Goal: Task Accomplishment & Management: Complete application form

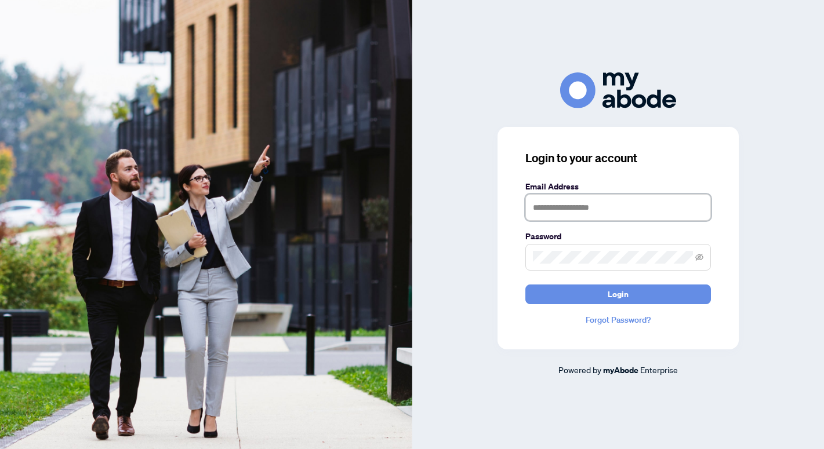
click at [546, 209] on input "text" at bounding box center [618, 207] width 186 height 27
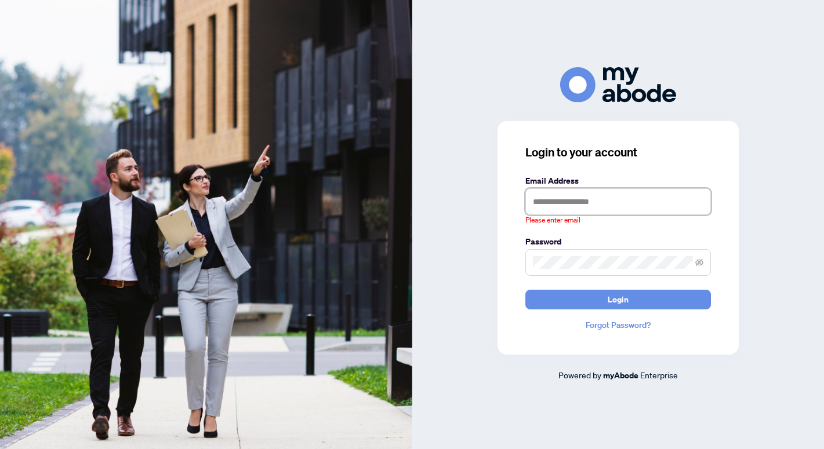
type input "**********"
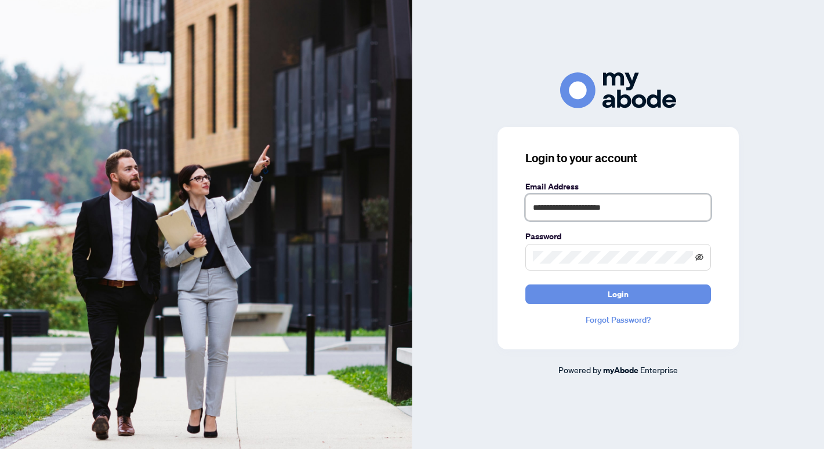
click at [700, 256] on icon "eye-invisible" at bounding box center [699, 256] width 8 height 7
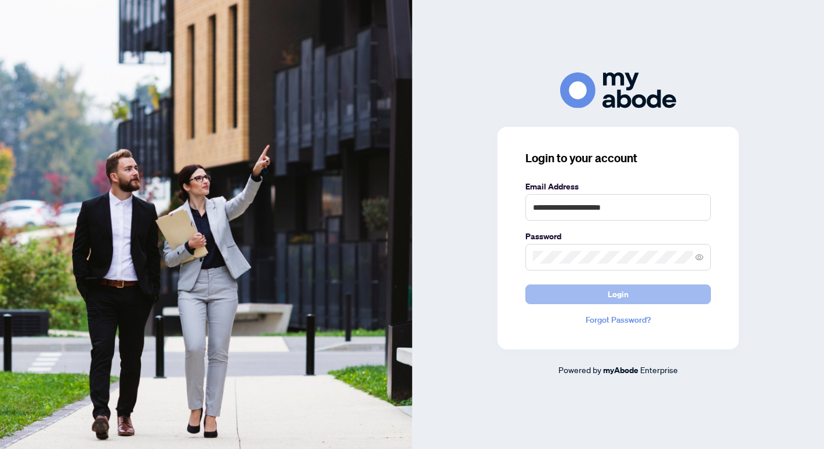
click at [614, 292] on span "Login" at bounding box center [618, 294] width 21 height 19
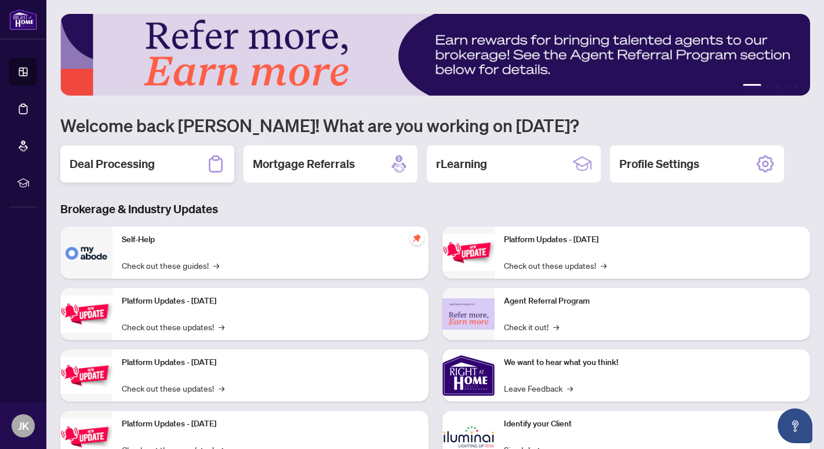
click at [150, 164] on h2 "Deal Processing" at bounding box center [112, 164] width 85 height 16
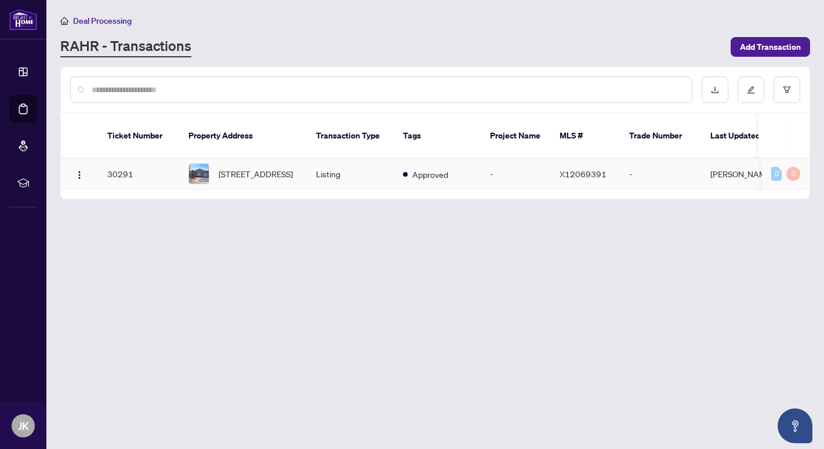
click at [199, 164] on img at bounding box center [199, 174] width 20 height 20
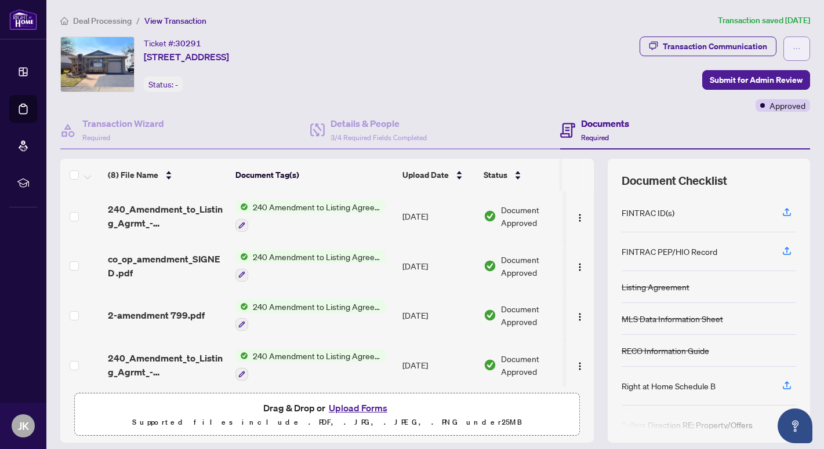
click at [797, 49] on icon "ellipsis" at bounding box center [797, 49] width 8 height 8
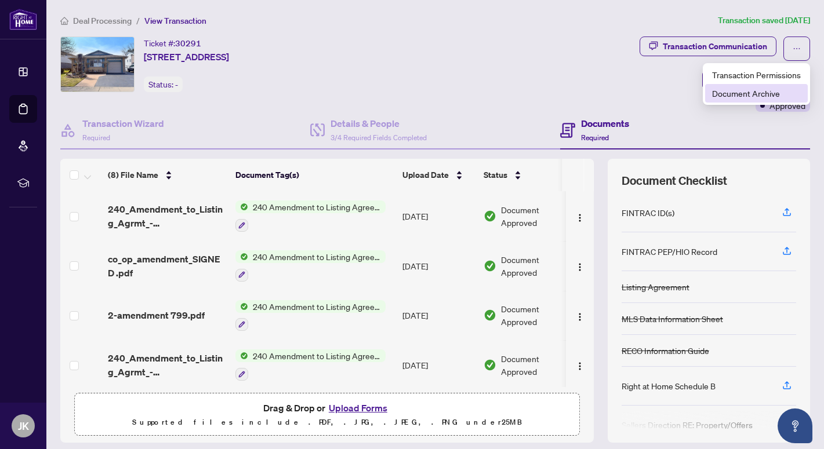
click at [745, 92] on span "Document Archive" at bounding box center [756, 93] width 89 height 13
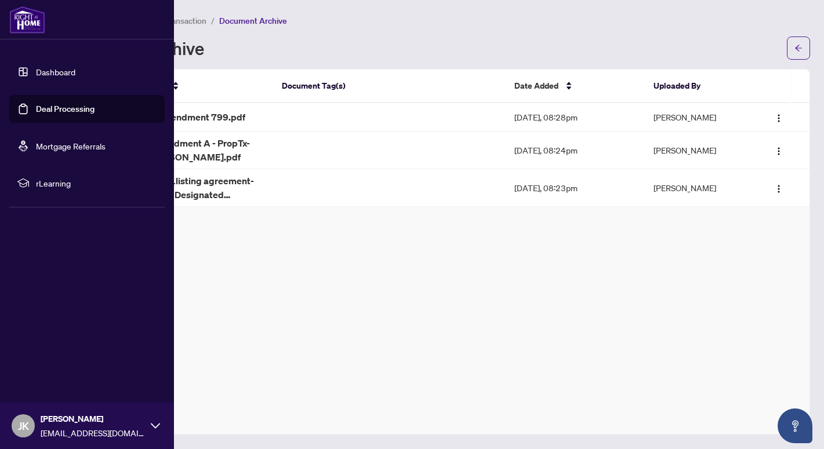
click at [49, 110] on link "Deal Processing" at bounding box center [65, 109] width 59 height 10
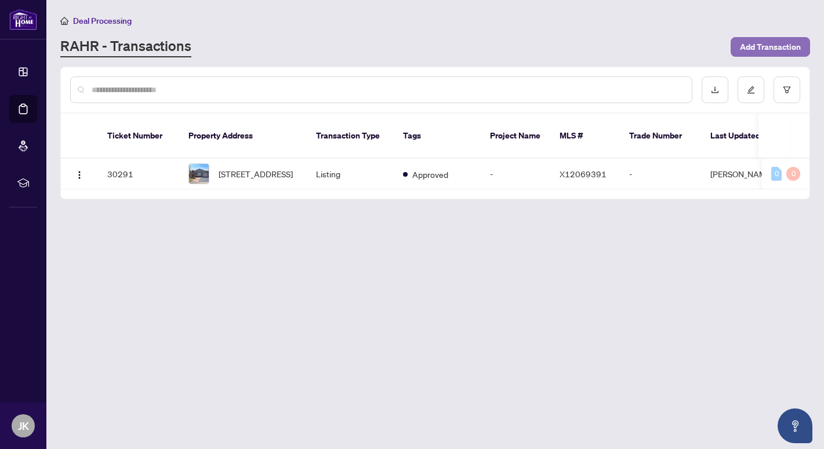
click at [767, 42] on span "Add Transaction" at bounding box center [770, 47] width 61 height 19
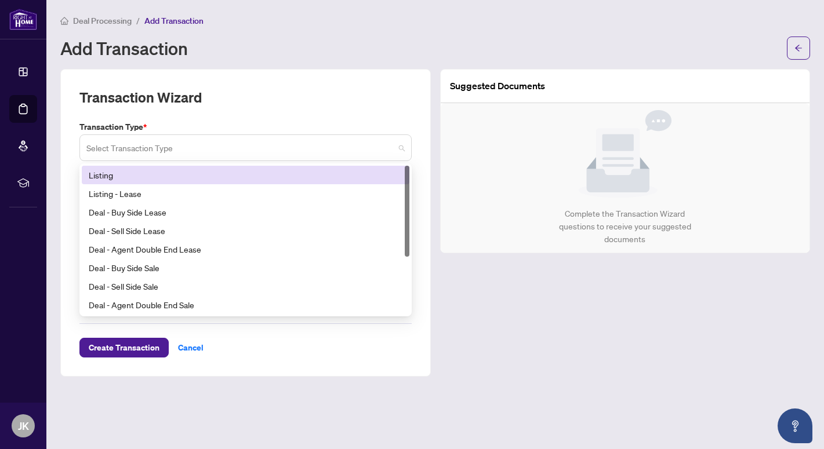
click at [401, 147] on span at bounding box center [245, 148] width 318 height 22
click at [133, 172] on div "Listing" at bounding box center [246, 175] width 314 height 13
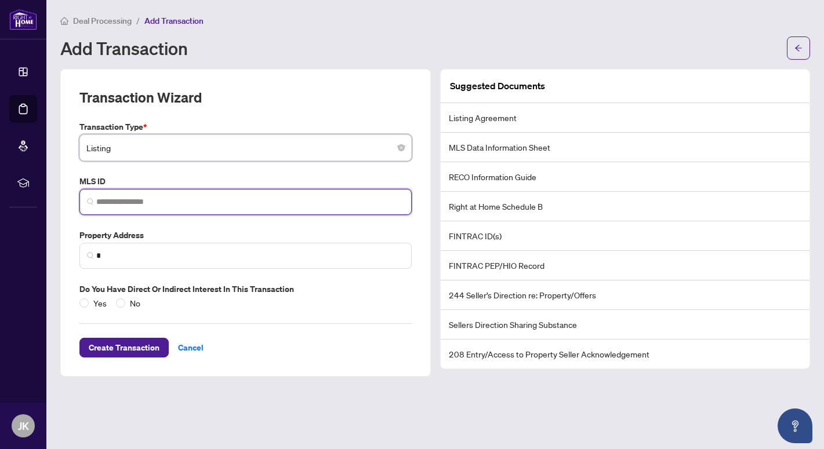
click at [112, 198] on input "search" at bounding box center [250, 202] width 308 height 12
paste input "********"
type input "*"
click at [99, 202] on input "search" at bounding box center [250, 202] width 308 height 12
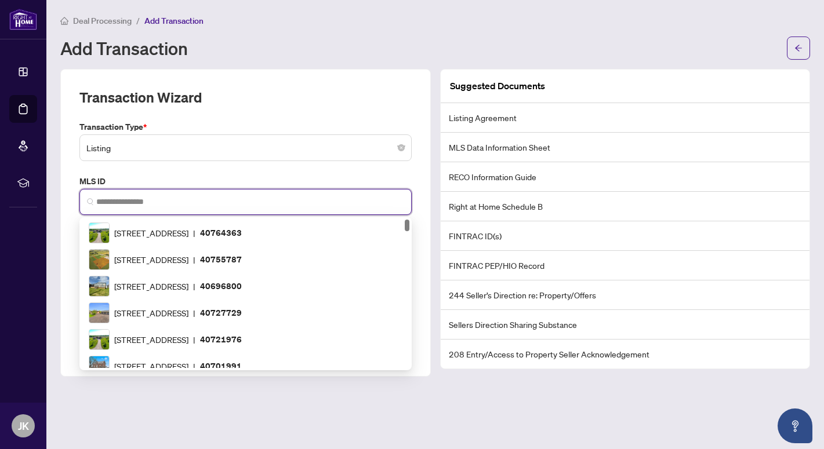
paste input "*********"
type input "*********"
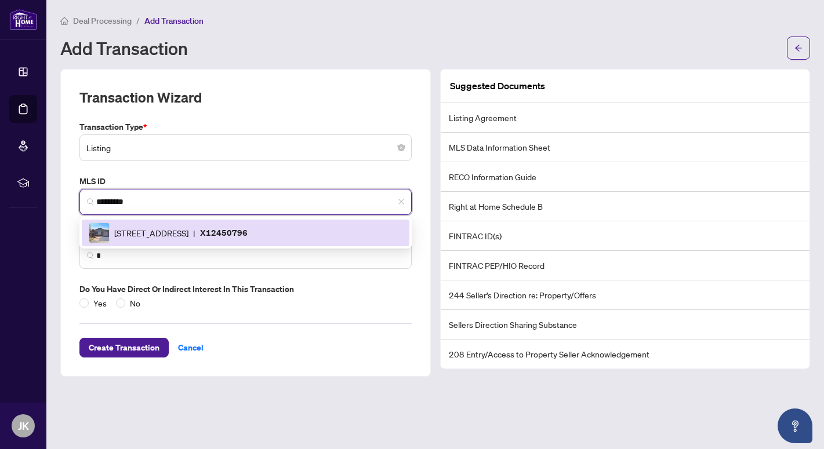
click at [96, 236] on img at bounding box center [99, 233] width 20 height 20
type input "**********"
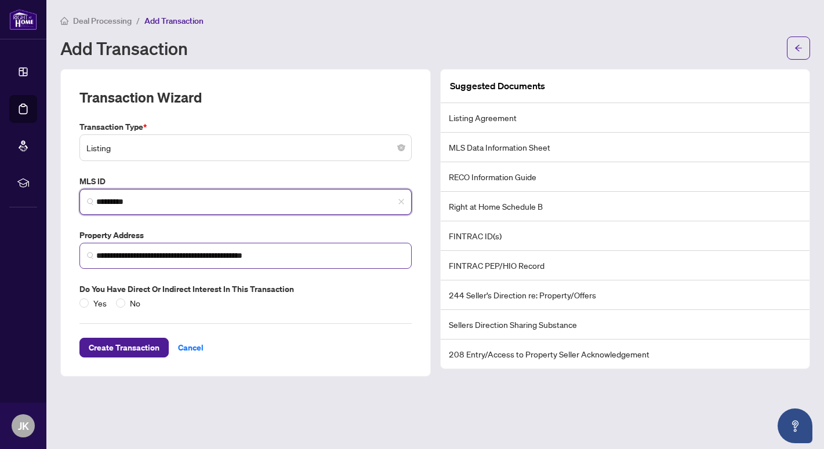
click at [91, 256] on img at bounding box center [90, 255] width 7 height 7
type input "*********"
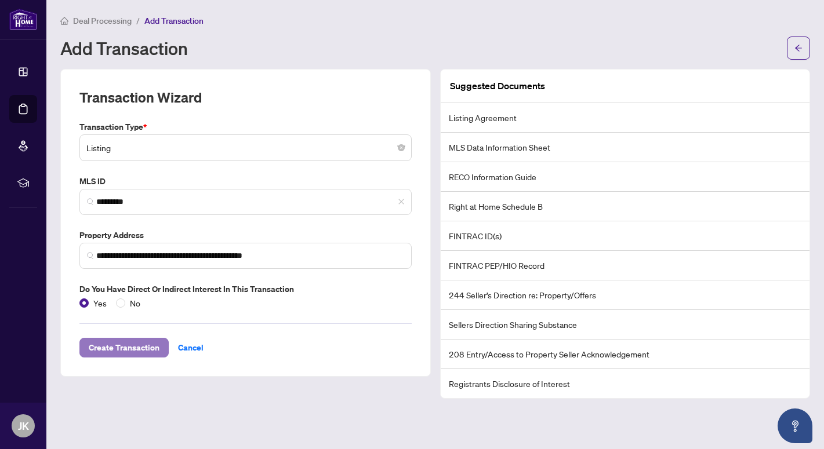
click at [117, 344] on span "Create Transaction" at bounding box center [124, 348] width 71 height 19
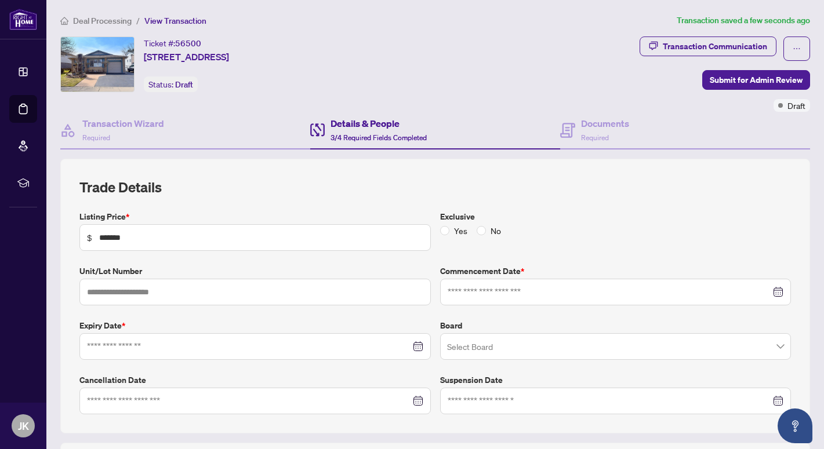
type input "**********"
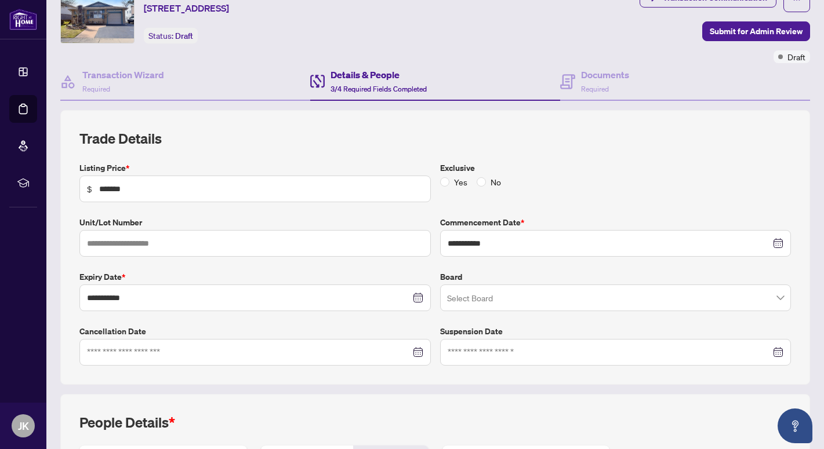
scroll to position [35, 0]
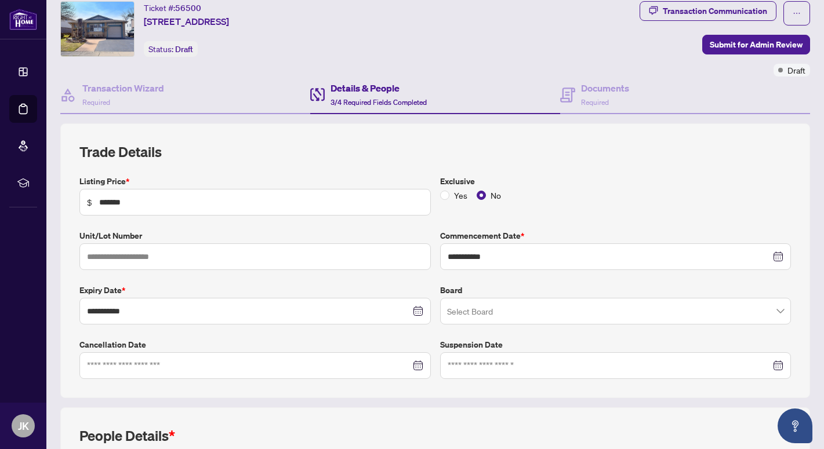
click at [464, 308] on input "search" at bounding box center [610, 313] width 327 height 26
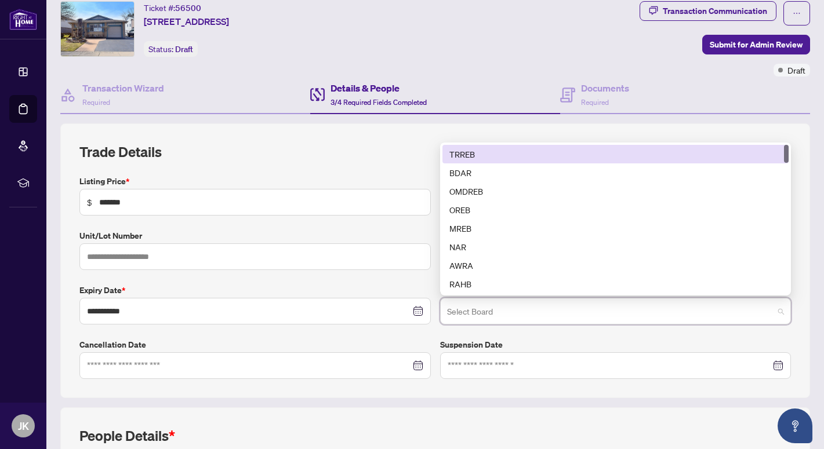
click at [476, 154] on div "TRREB" at bounding box center [615, 154] width 333 height 13
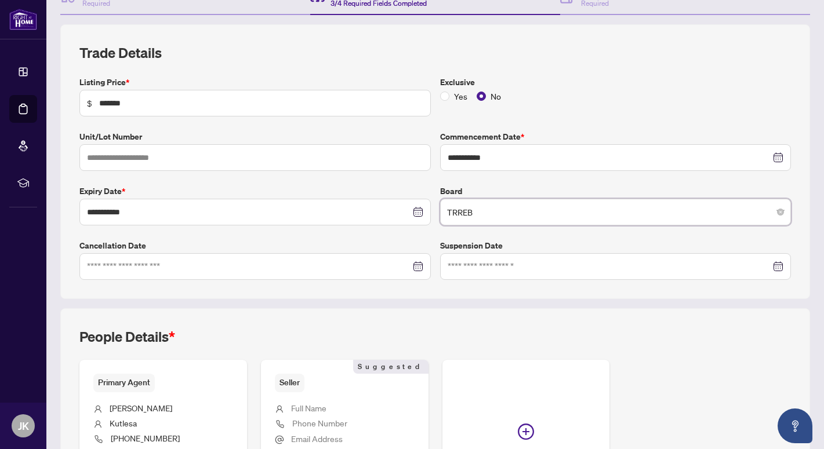
scroll to position [266, 0]
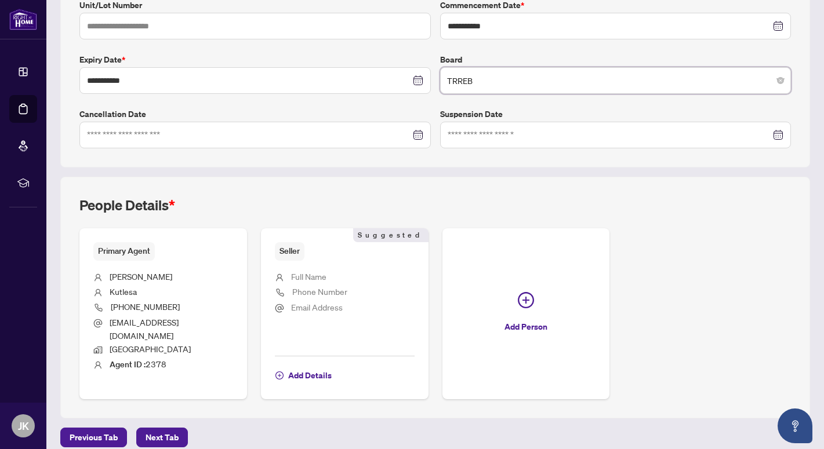
click at [305, 276] on span "Full Name" at bounding box center [308, 276] width 35 height 10
click at [305, 366] on span "Add Details" at bounding box center [309, 375] width 43 height 19
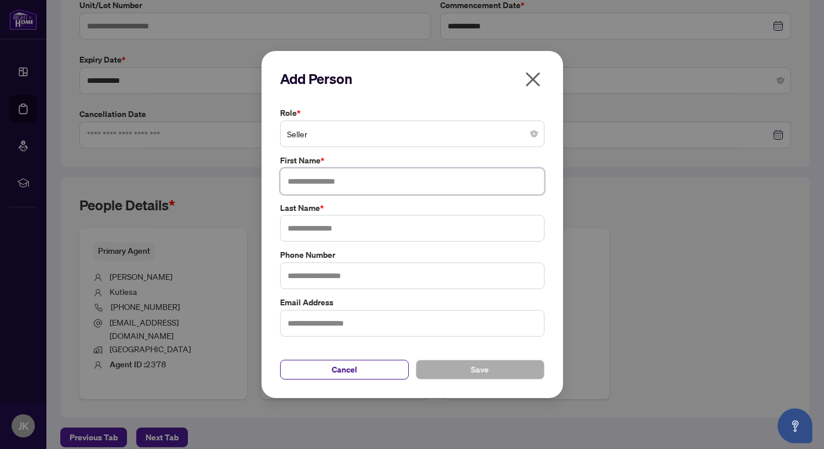
click at [301, 184] on input "text" at bounding box center [412, 181] width 264 height 27
type input "*"
click at [491, 181] on input "**********" at bounding box center [412, 181] width 264 height 27
type input "**********"
click at [287, 230] on input "text" at bounding box center [412, 228] width 264 height 27
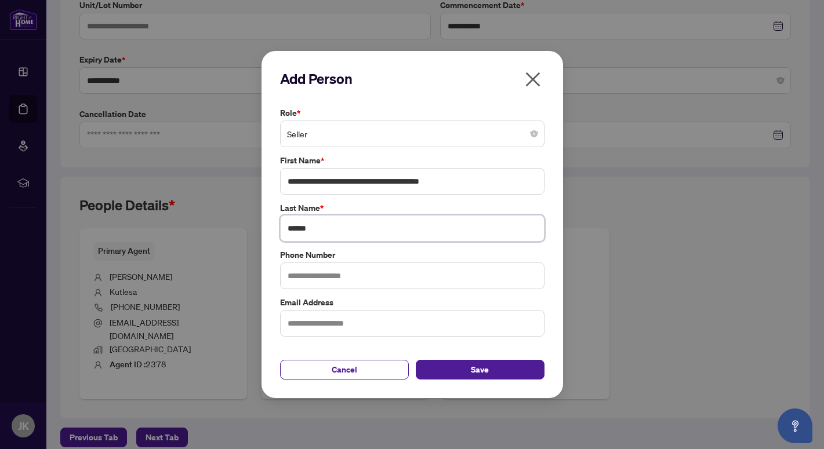
type input "******"
click at [288, 278] on input "text" at bounding box center [412, 276] width 264 height 27
type input "*"
type input "**********"
click at [294, 321] on input "text" at bounding box center [412, 323] width 264 height 27
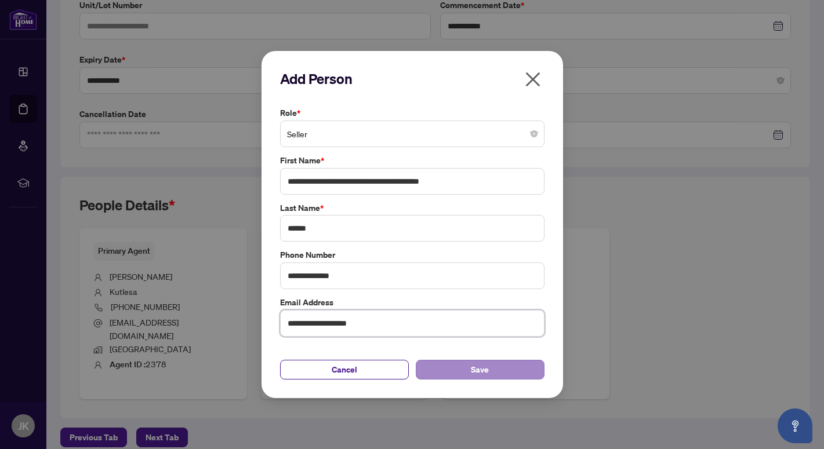
type input "**********"
click at [485, 369] on span "Save" at bounding box center [480, 370] width 18 height 19
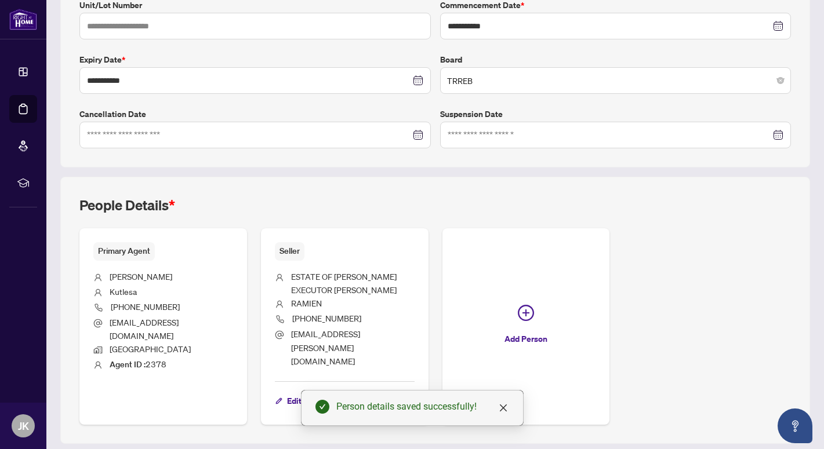
scroll to position [277, 0]
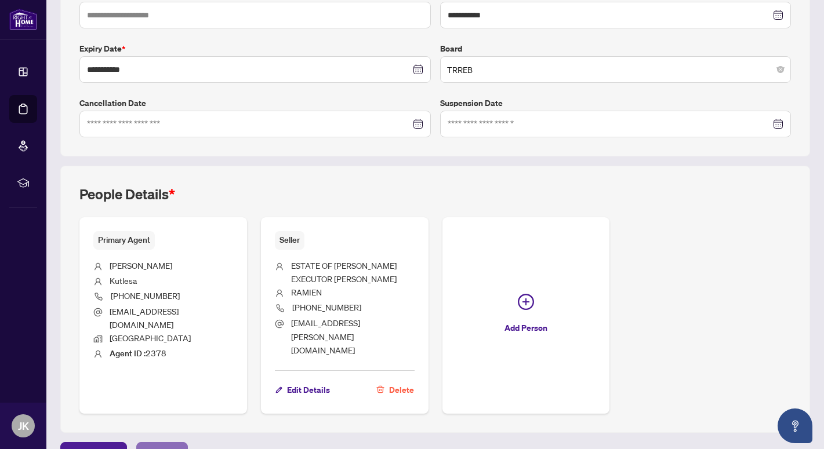
click at [160, 443] on span "Next Tab" at bounding box center [162, 452] width 33 height 19
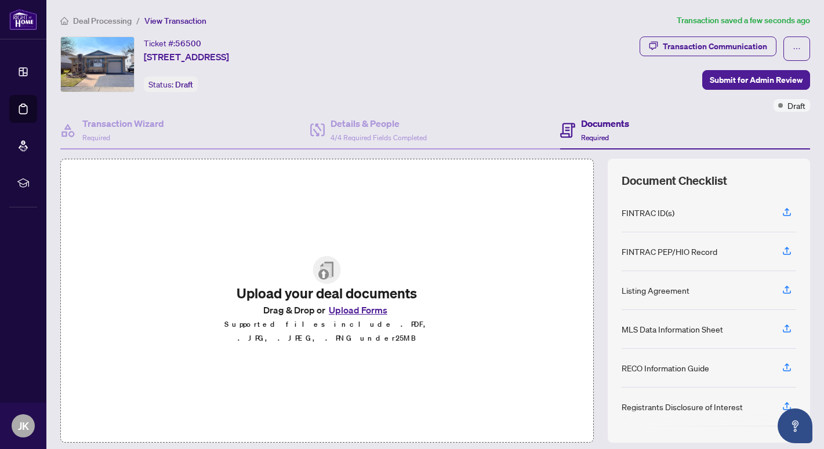
click at [324, 279] on img at bounding box center [327, 270] width 28 height 28
click at [786, 212] on icon "button" at bounding box center [787, 211] width 5 height 6
click at [352, 315] on button "Upload Forms" at bounding box center [358, 310] width 66 height 15
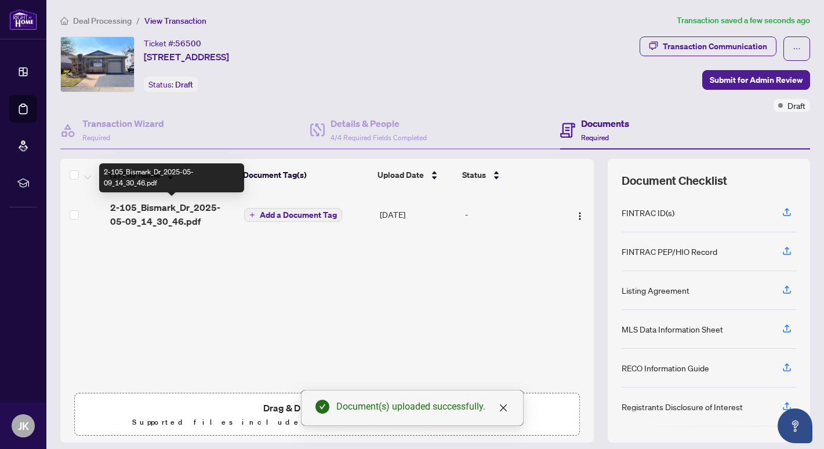
click at [175, 207] on span "2-105_Bismark_Dr_2025-05-09_14_30_46.pdf" at bounding box center [172, 215] width 125 height 28
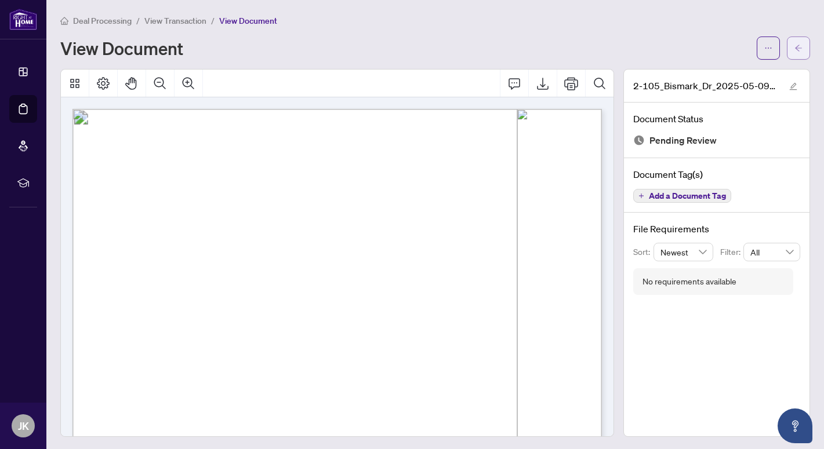
click at [799, 45] on icon "arrow-left" at bounding box center [798, 48] width 7 height 6
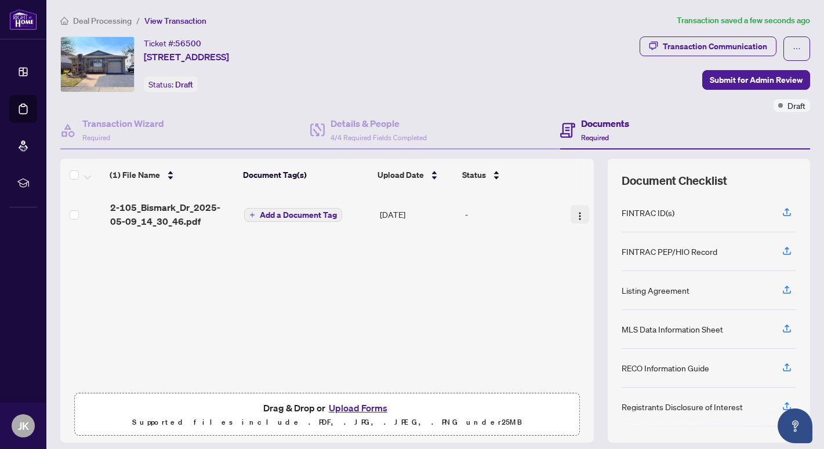
click at [575, 212] on img "button" at bounding box center [579, 216] width 9 height 9
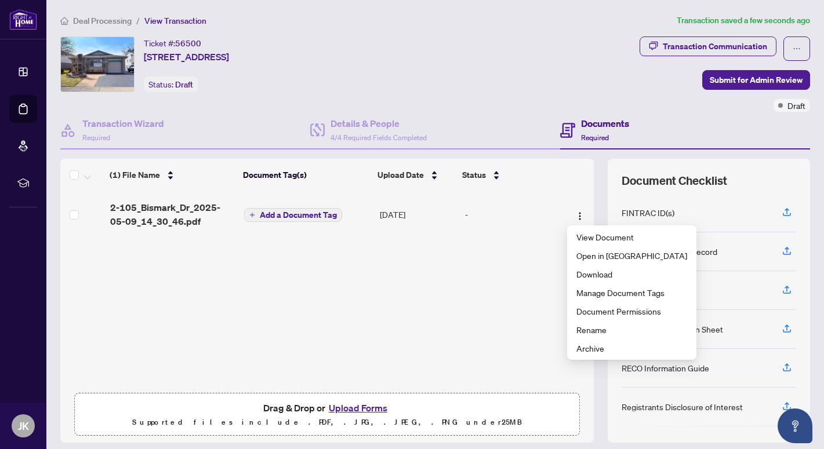
scroll to position [35, 0]
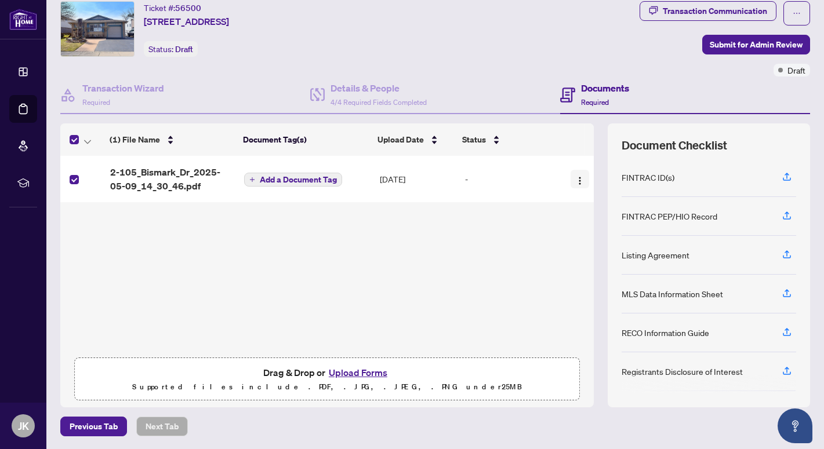
click at [578, 176] on img "button" at bounding box center [579, 180] width 9 height 9
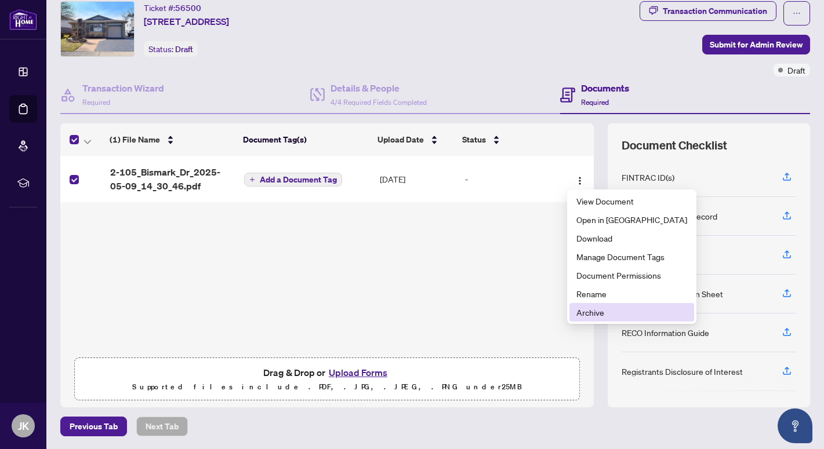
click at [583, 311] on span "Archive" at bounding box center [631, 312] width 111 height 13
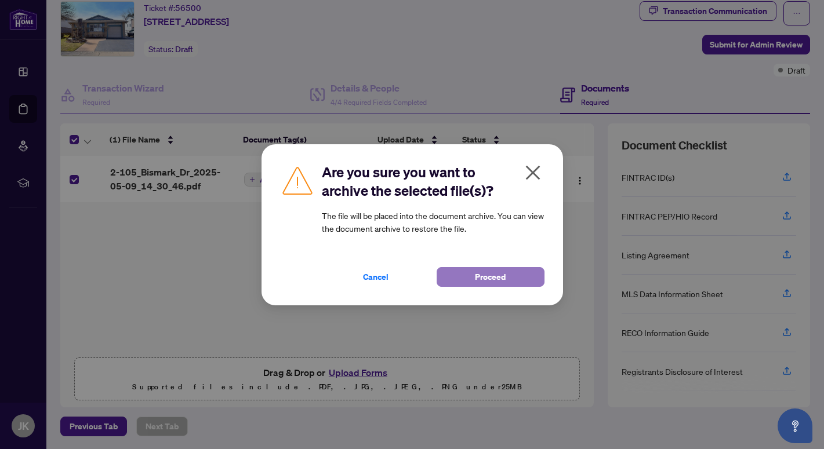
click at [484, 275] on span "Proceed" at bounding box center [490, 277] width 31 height 19
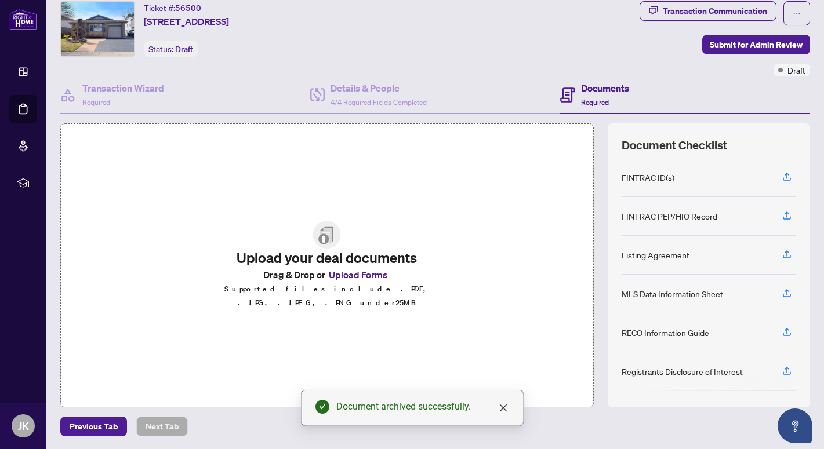
click at [364, 279] on button "Upload Forms" at bounding box center [358, 274] width 66 height 15
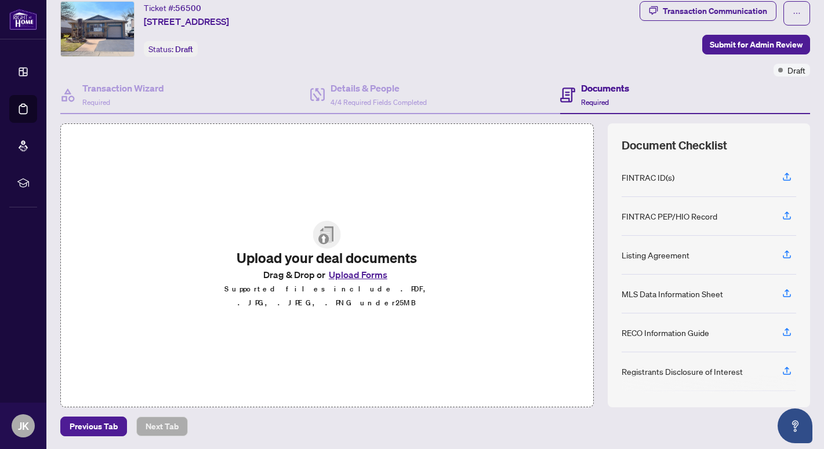
click at [361, 278] on button "Upload Forms" at bounding box center [358, 274] width 66 height 15
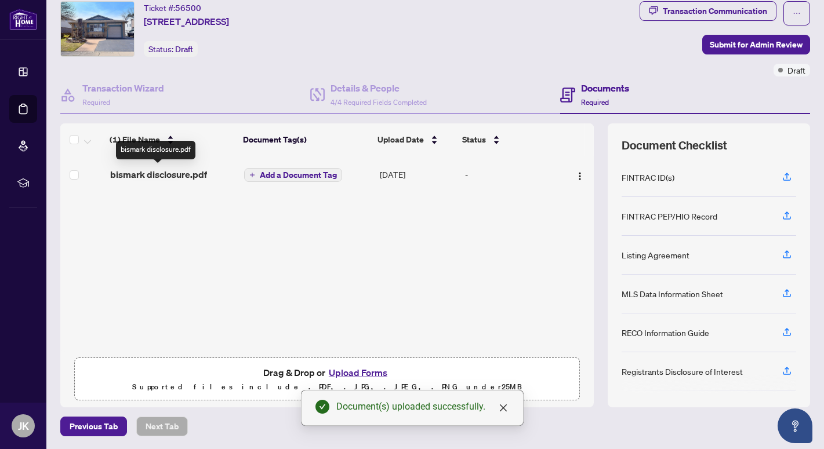
click at [199, 172] on span "bismark disclosure.pdf" at bounding box center [158, 175] width 97 height 14
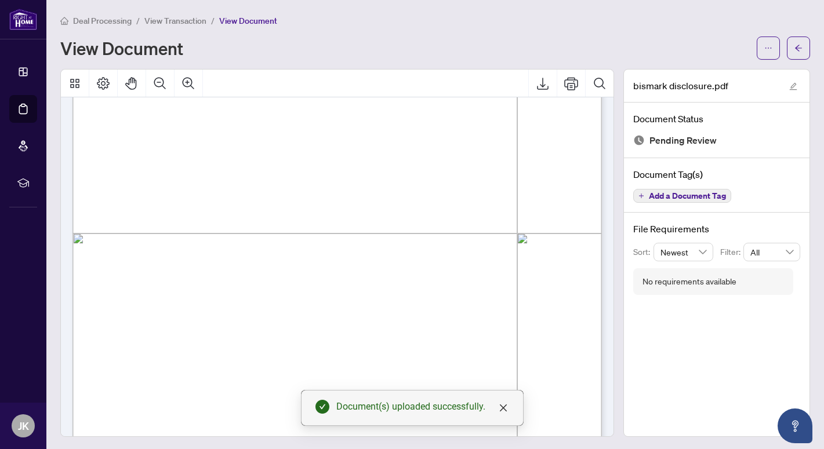
scroll to position [325, 0]
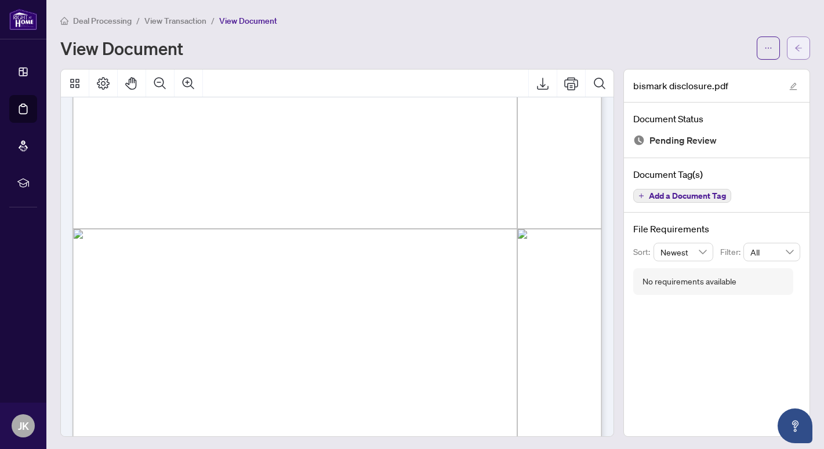
click at [800, 43] on span "button" at bounding box center [798, 48] width 8 height 19
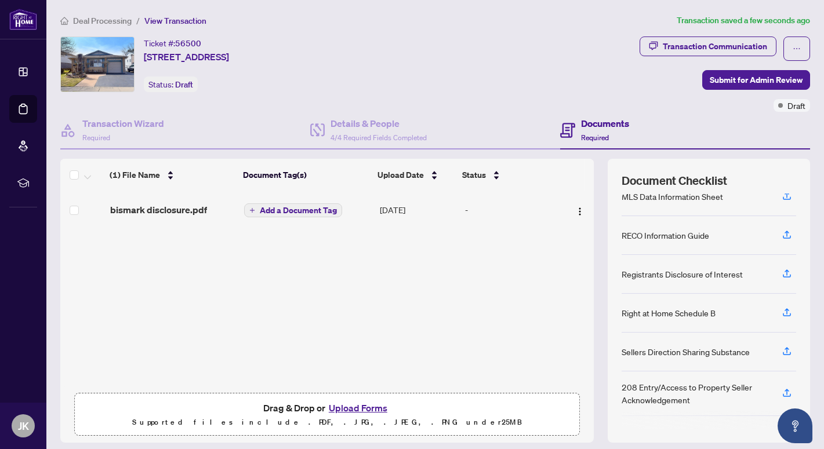
scroll to position [169, 0]
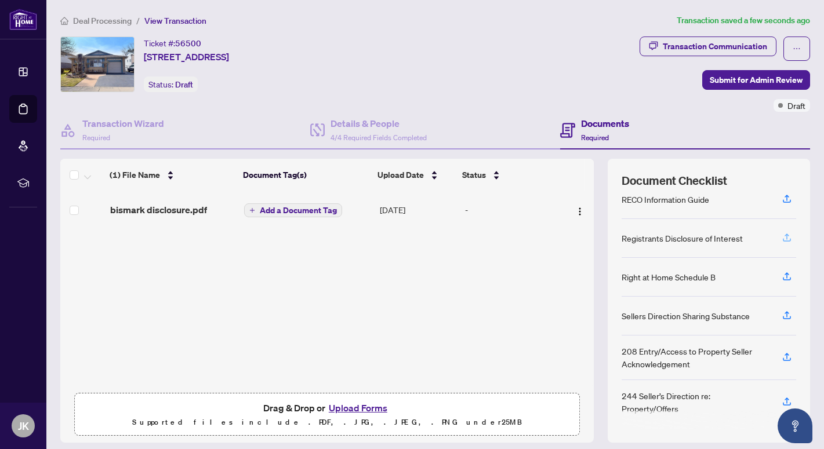
click at [787, 236] on icon "button" at bounding box center [787, 237] width 5 height 6
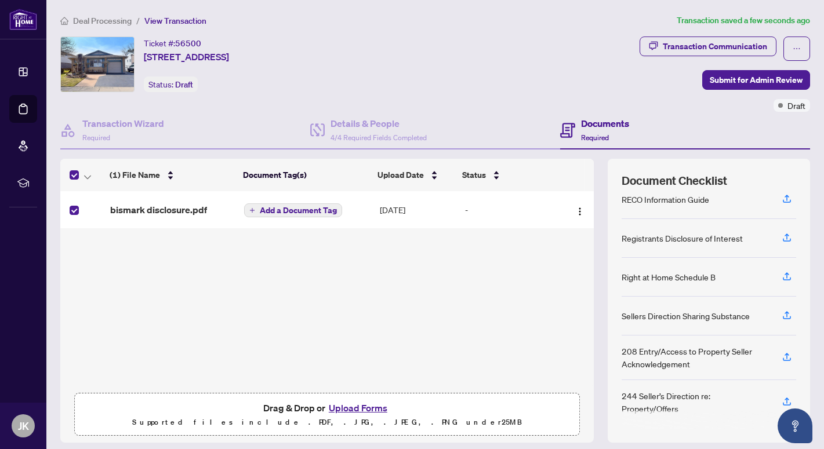
click at [309, 207] on span "Add a Document Tag" at bounding box center [298, 210] width 77 height 8
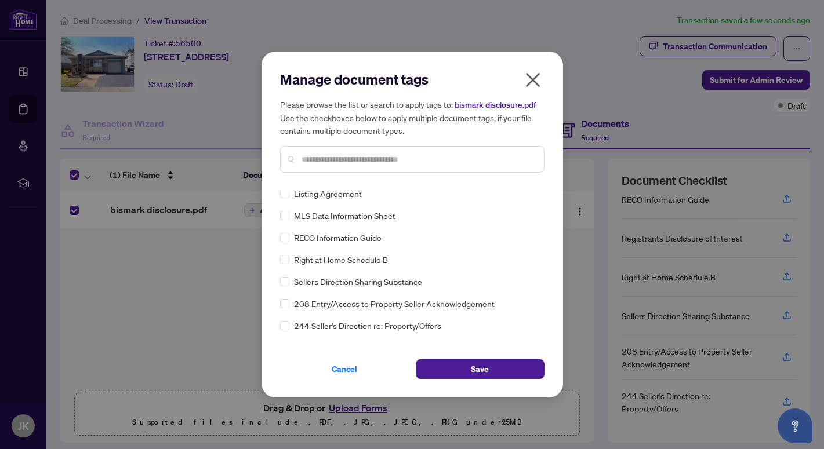
scroll to position [0, 0]
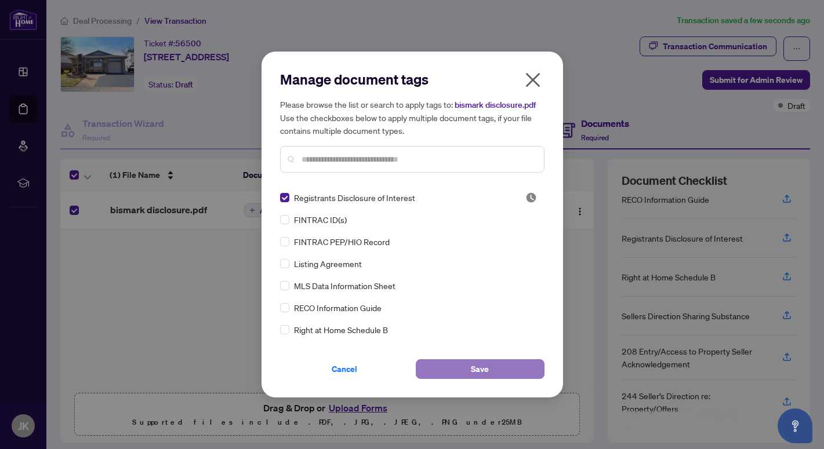
click at [480, 375] on span "Save" at bounding box center [480, 369] width 18 height 19
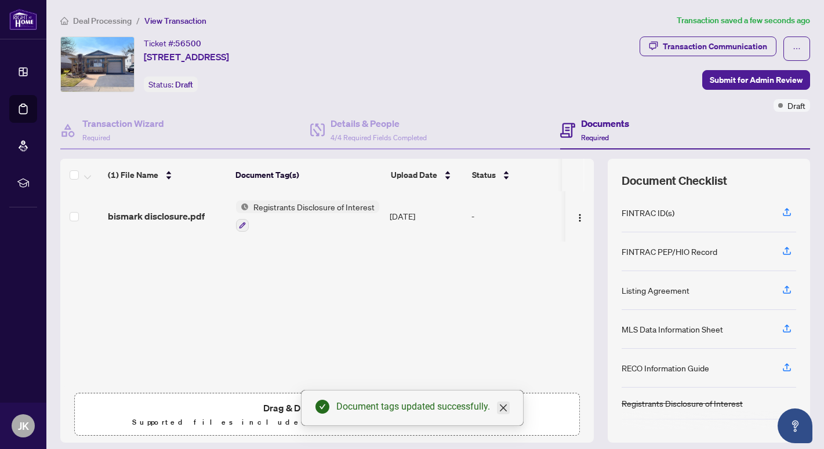
click at [502, 408] on icon "close" at bounding box center [503, 408] width 9 height 9
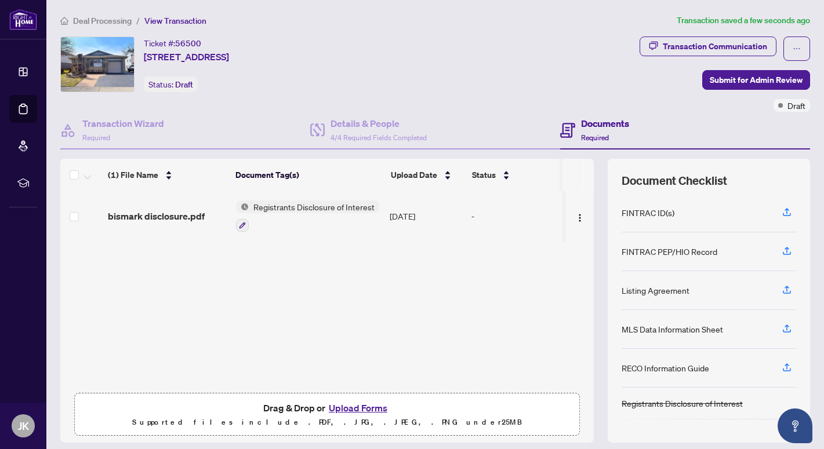
click at [349, 409] on button "Upload Forms" at bounding box center [358, 408] width 66 height 15
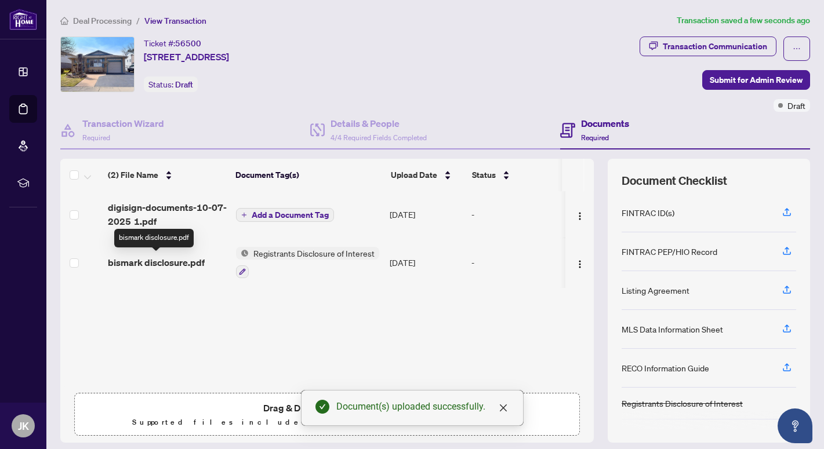
click at [181, 260] on span "bismark disclosure.pdf" at bounding box center [156, 263] width 97 height 14
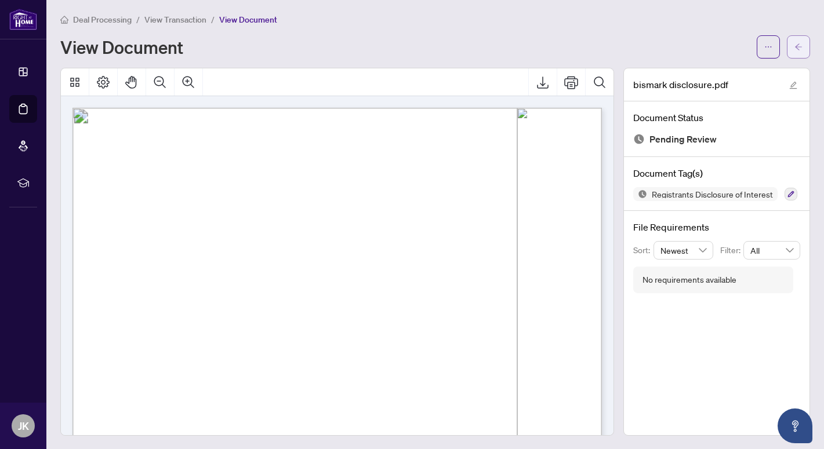
click at [799, 46] on icon "arrow-left" at bounding box center [798, 47] width 8 height 8
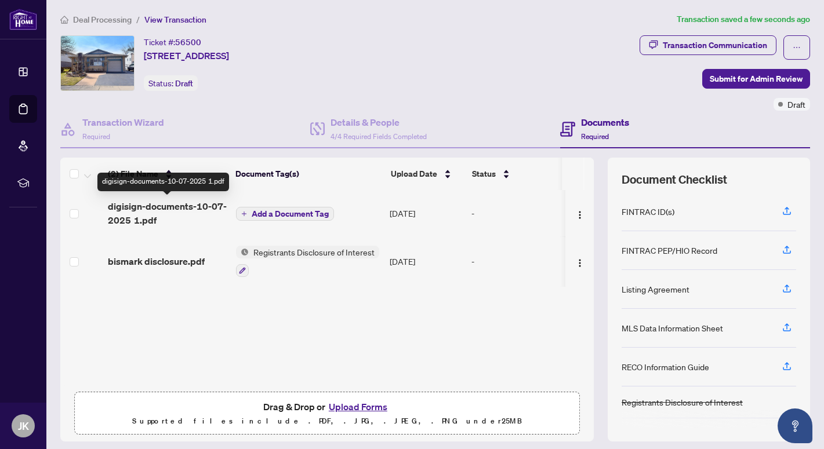
click at [182, 202] on span "digisign-documents-10-07-2025 1.pdf" at bounding box center [167, 213] width 119 height 28
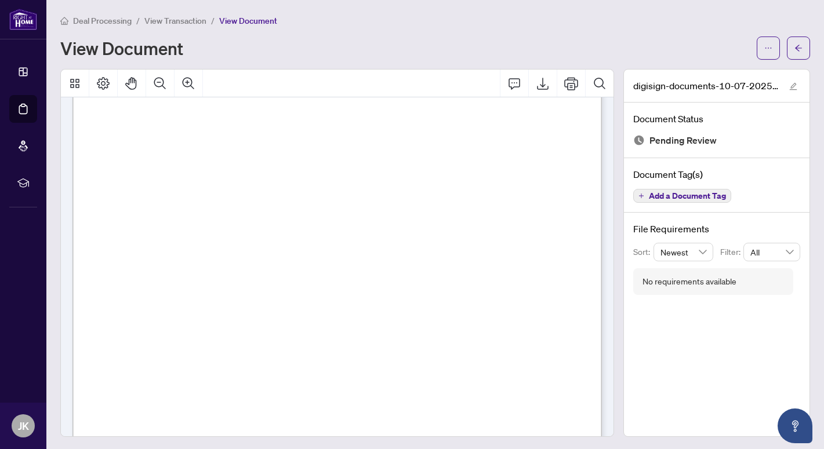
scroll to position [9445, 0]
click at [696, 196] on span "Add a Document Tag" at bounding box center [687, 196] width 77 height 8
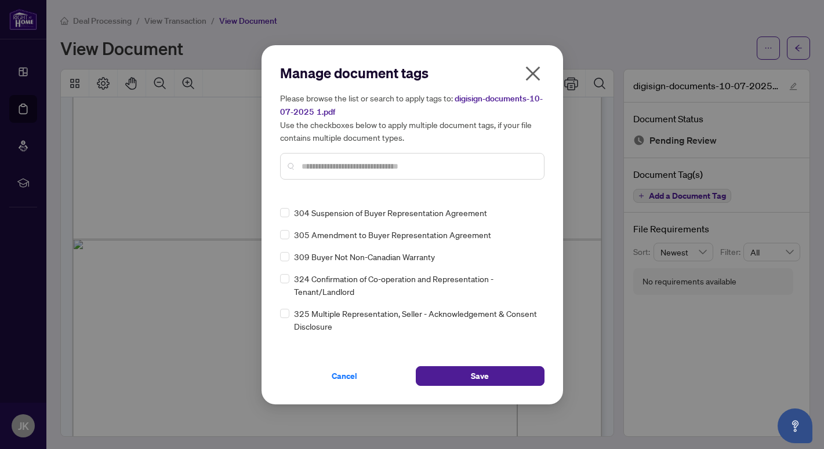
scroll to position [4983, 0]
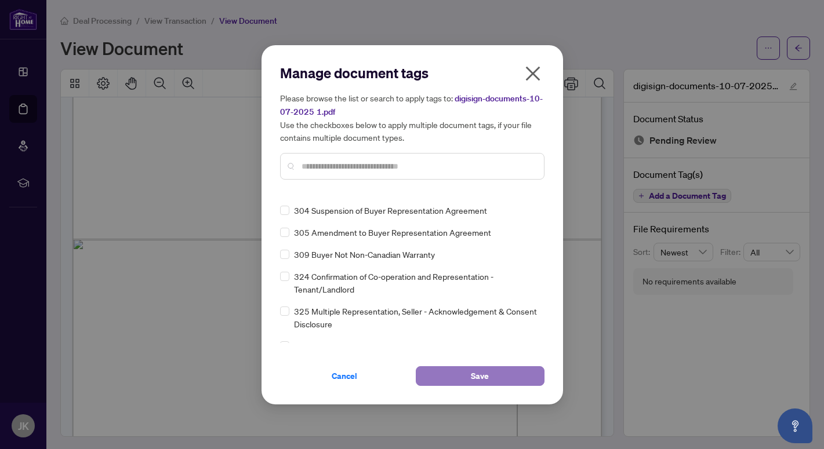
click at [484, 373] on span "Save" at bounding box center [480, 376] width 18 height 19
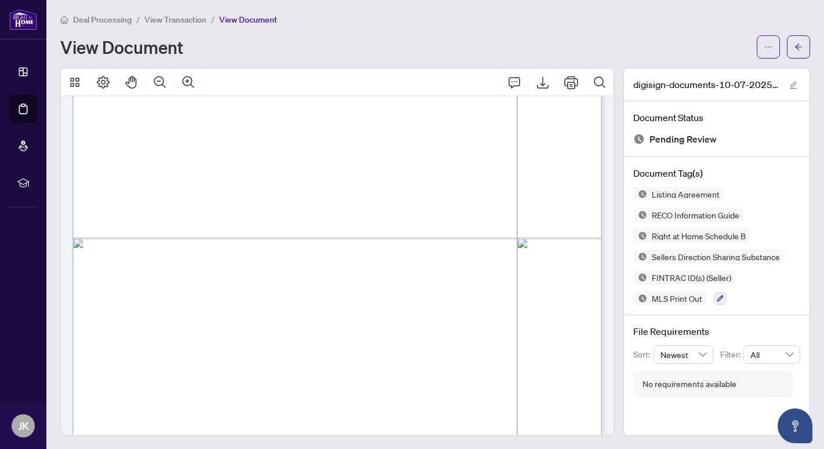
scroll to position [0, 0]
click at [544, 85] on icon "Export" at bounding box center [543, 84] width 14 height 14
click at [375, 28] on div "Deal Processing / View Transaction / View Document View Document" at bounding box center [435, 37] width 750 height 46
click at [797, 45] on icon "arrow-left" at bounding box center [798, 48] width 8 height 8
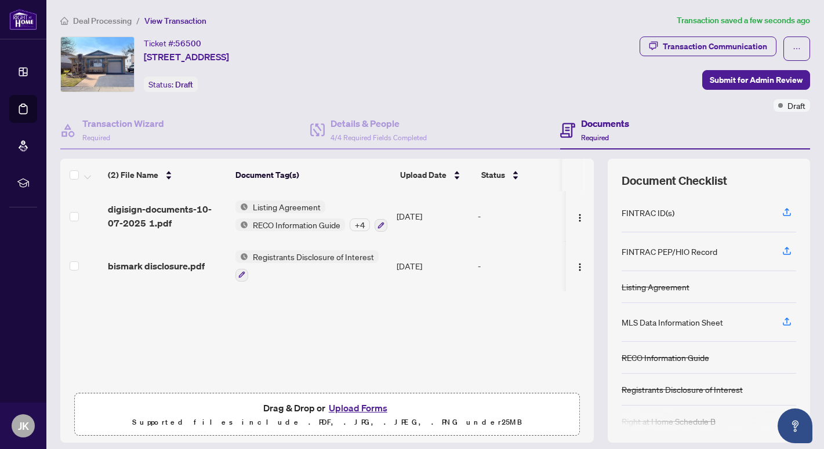
click at [358, 406] on button "Upload Forms" at bounding box center [358, 408] width 66 height 15
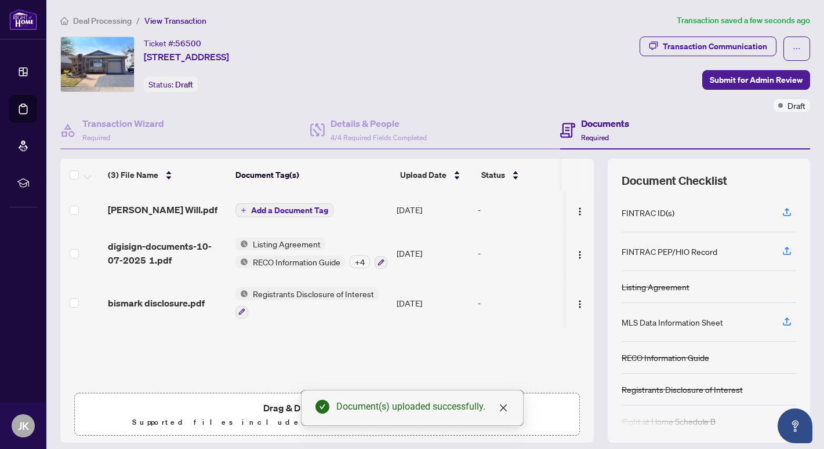
click at [288, 293] on span "Registrants Disclosure of Interest" at bounding box center [313, 294] width 130 height 13
click at [264, 347] on span "Registrants Disclosure of Interest" at bounding box center [313, 349] width 130 height 13
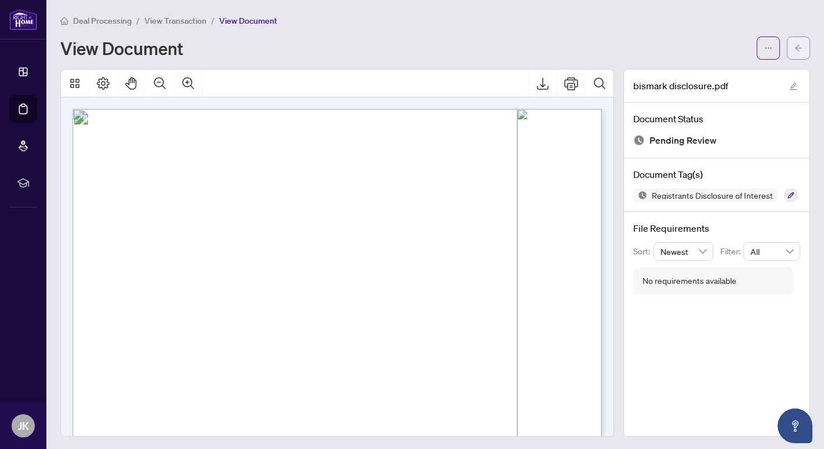
click at [794, 48] on icon "arrow-left" at bounding box center [798, 48] width 8 height 8
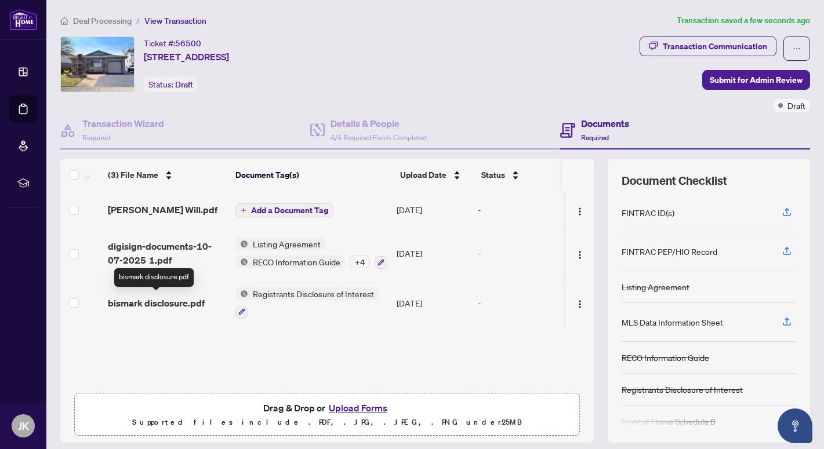
click at [145, 300] on span "bismark disclosure.pdf" at bounding box center [156, 303] width 97 height 14
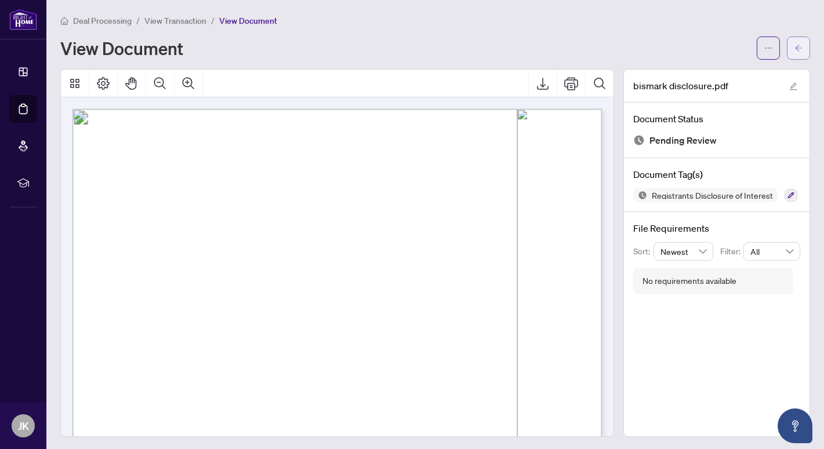
click at [797, 43] on span "button" at bounding box center [798, 48] width 8 height 19
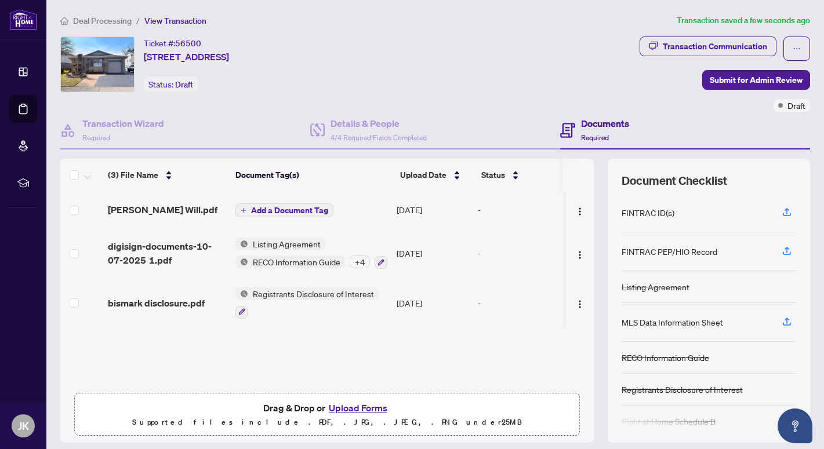
click at [307, 207] on span "Add a Document Tag" at bounding box center [289, 210] width 77 height 8
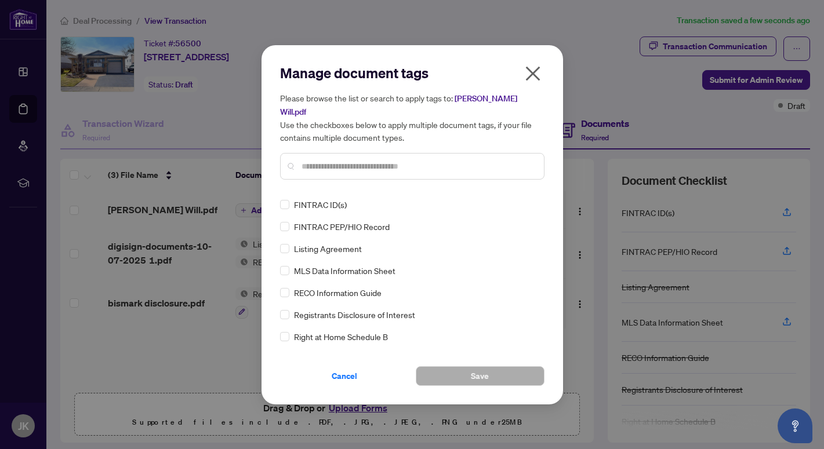
click at [319, 164] on input "text" at bounding box center [418, 166] width 233 height 13
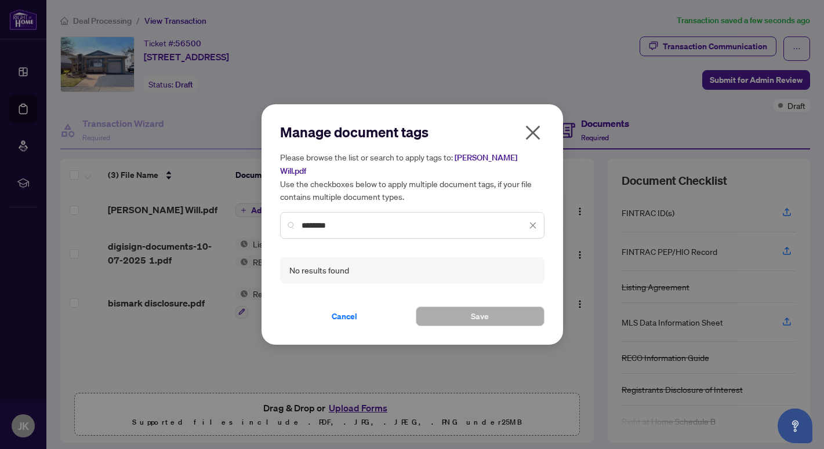
click at [304, 225] on input "********" at bounding box center [414, 225] width 225 height 13
type input "********"
click at [533, 223] on icon "close" at bounding box center [533, 226] width 8 height 8
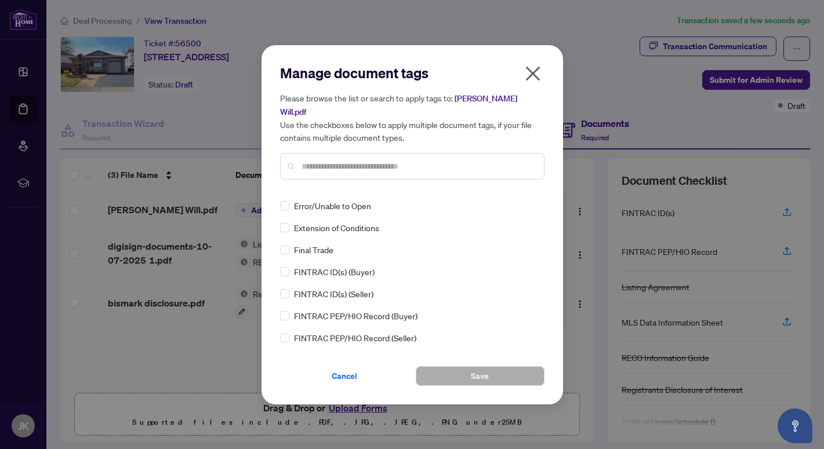
scroll to position [1277, 0]
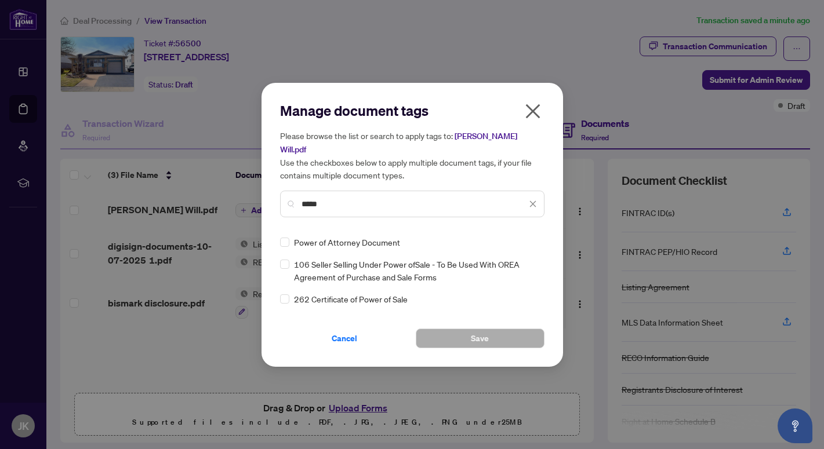
type input "*****"
click at [482, 337] on span "Save" at bounding box center [480, 338] width 18 height 19
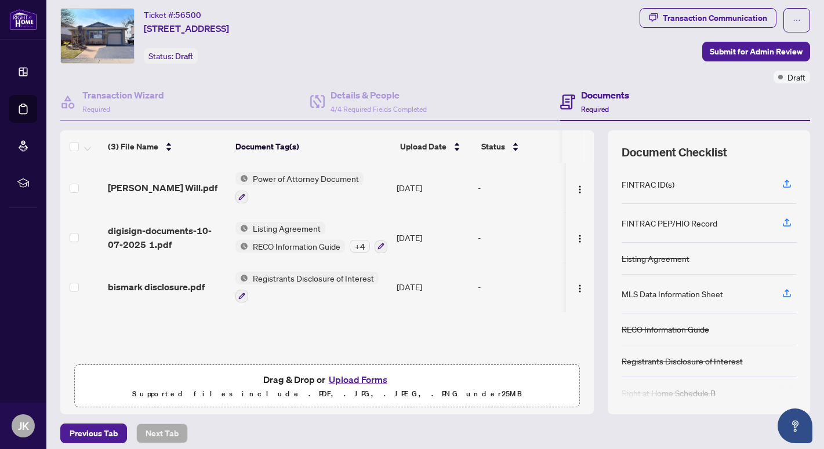
scroll to position [35, 0]
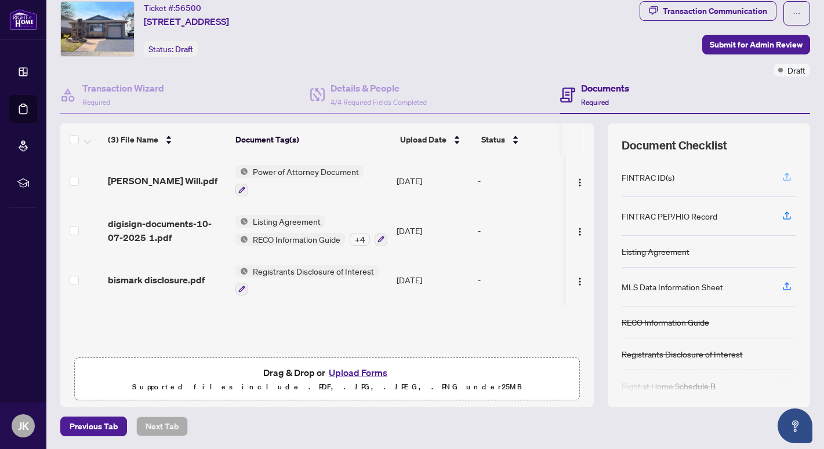
click at [784, 177] on icon "button" at bounding box center [787, 177] width 10 height 10
click at [787, 174] on icon "button" at bounding box center [787, 177] width 10 height 10
click at [640, 221] on div "FINTRAC PEP/HIO Record" at bounding box center [670, 216] width 96 height 13
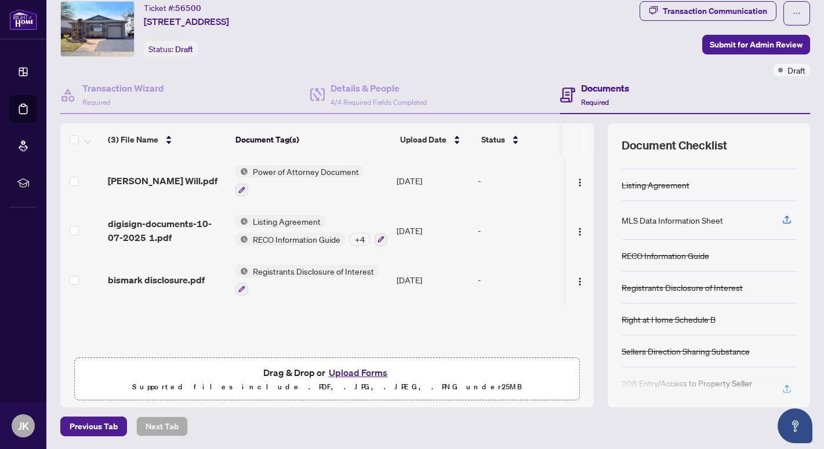
scroll to position [134, 0]
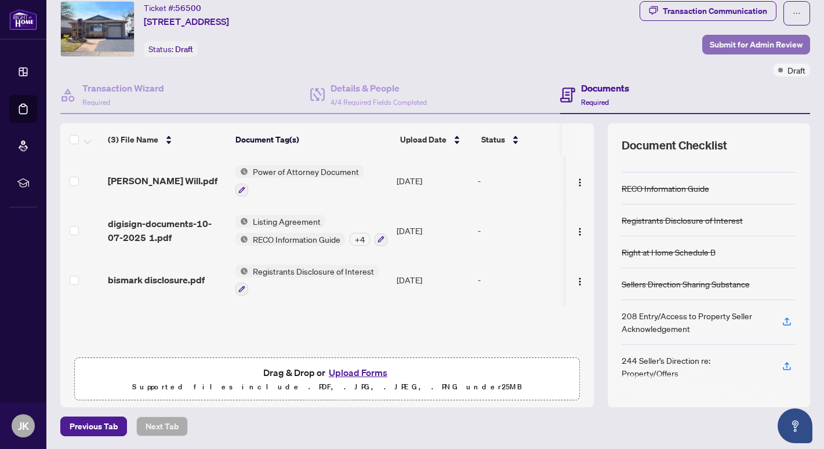
click at [743, 41] on span "Submit for Admin Review" at bounding box center [756, 44] width 93 height 19
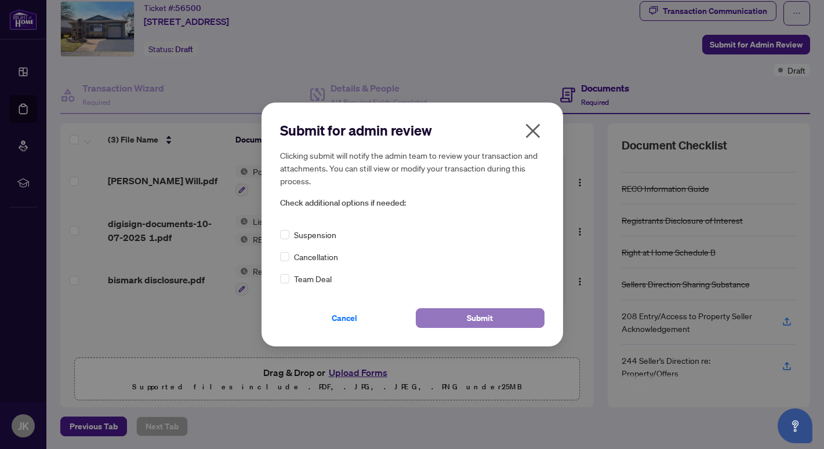
click at [490, 319] on span "Submit" at bounding box center [480, 318] width 26 height 19
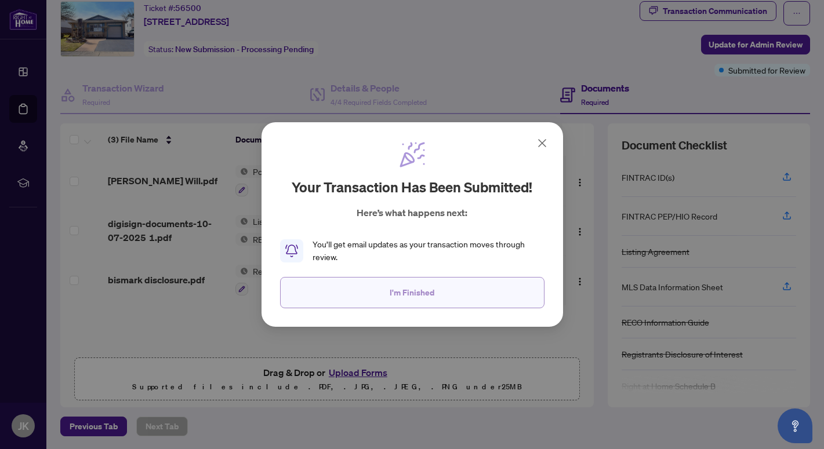
click at [433, 292] on span "I'm Finished" at bounding box center [412, 293] width 45 height 19
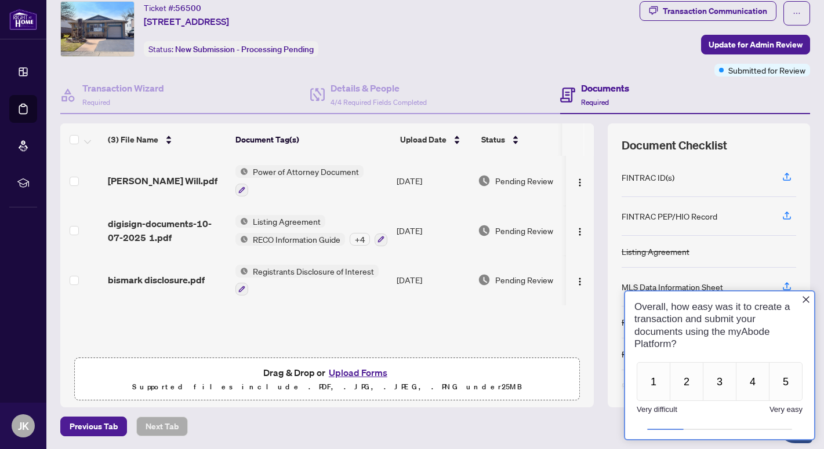
scroll to position [0, 0]
click at [588, 96] on div "Documents Required" at bounding box center [605, 94] width 48 height 27
